Goal: Task Accomplishment & Management: Manage account settings

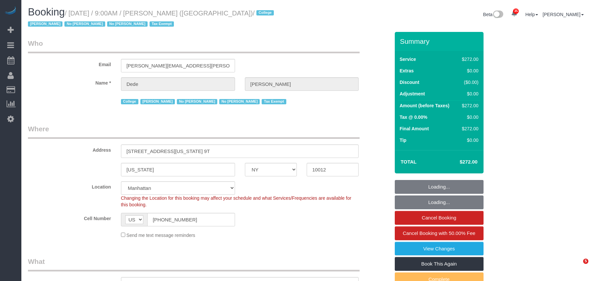
select select "NY"
select select "240"
select select "object:1285"
select select "number:56"
select select "number:79"
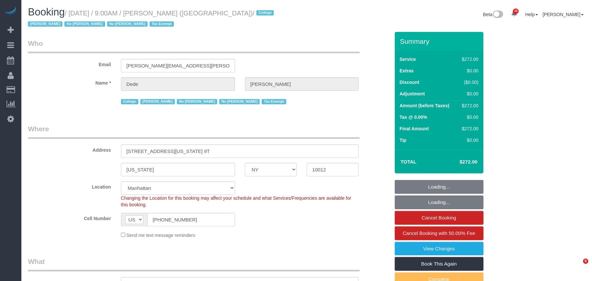
select select "number:15"
select select "number:6"
select select "spot1"
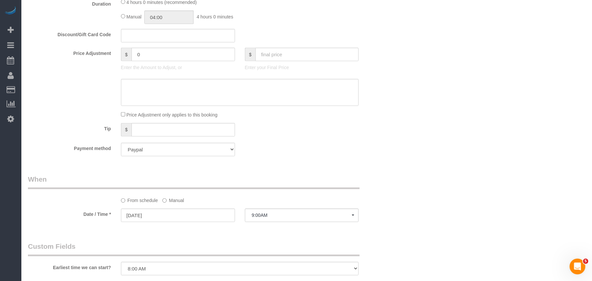
scroll to position [351, 0]
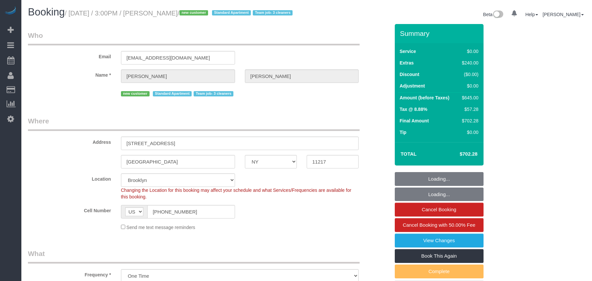
select select "NY"
select select "2"
select select "spot1"
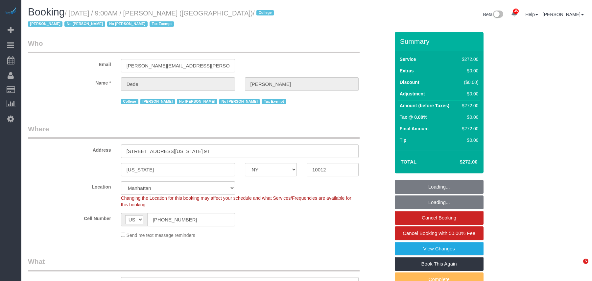
select select "NY"
select select "240"
select select "number:56"
select select "number:79"
select select "number:15"
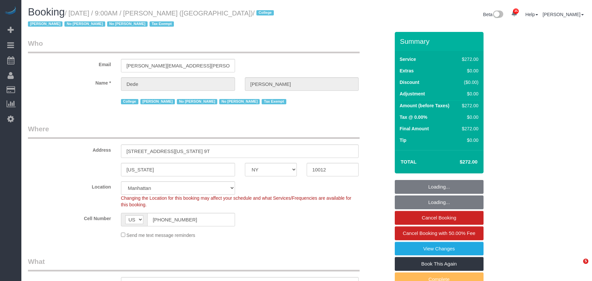
select select "number:6"
select select "object:1673"
select select "spot1"
select select "NY"
select select "1"
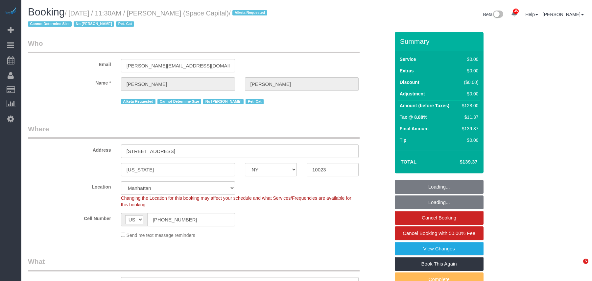
select select "number:89"
select select "number:90"
select select "number:14"
select select "number:6"
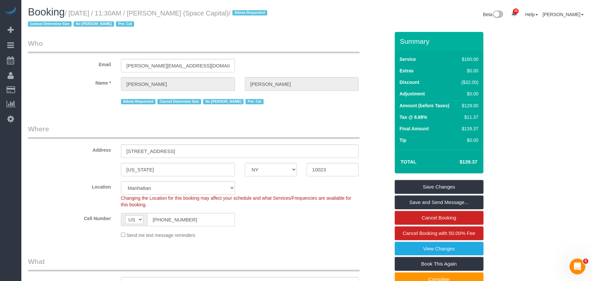
drag, startPoint x: 255, startPoint y: 12, endPoint x: 71, endPoint y: 13, distance: 183.5
click at [71, 13] on small "/ October 07, 2025 / 11:30AM / Chad Anderson (Space Capital) / Alketa Requested…" at bounding box center [148, 19] width 241 height 18
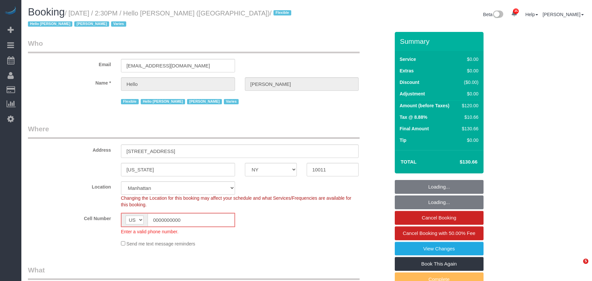
select select "NY"
select select "number:89"
select select "number:90"
select select "number:15"
select select "number:6"
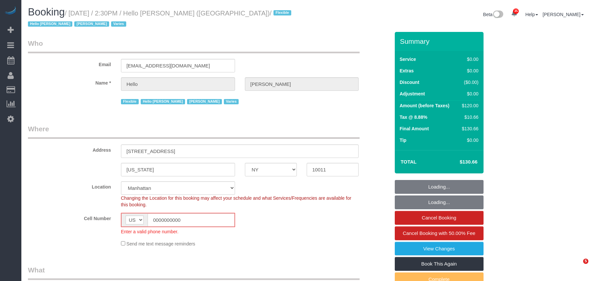
select select "number:21"
select select "22348"
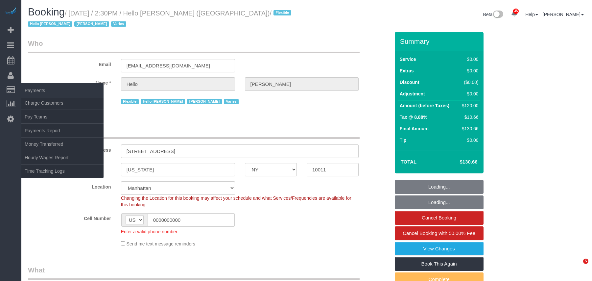
click at [73, 13] on small "/ October 07, 2025 / 2:30PM / Hello Alfred (NYC) / Flexible Hello Alfred Jacky …" at bounding box center [160, 19] width 265 height 18
select select "1"
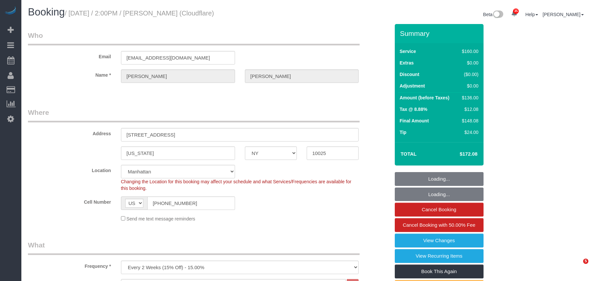
select select "NY"
select select "spot1"
select select "number:89"
select select "number:90"
select select "number:15"
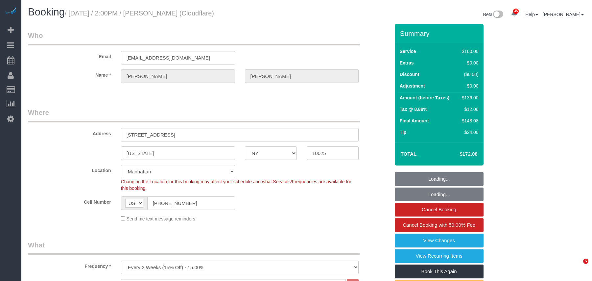
select select "number:5"
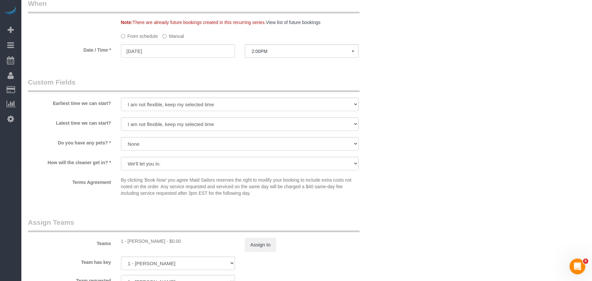
scroll to position [526, 0]
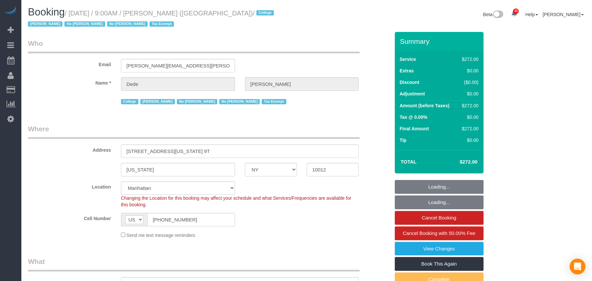
select select "NY"
select select "240"
select select "number:56"
select select "number:79"
select select "number:15"
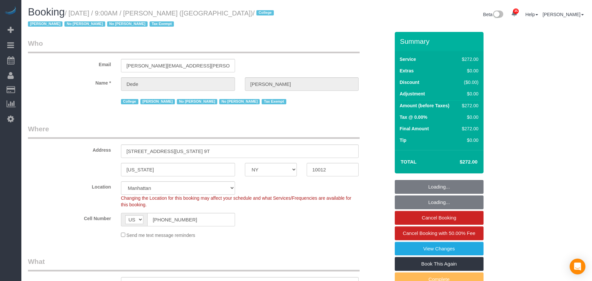
select select "number:6"
select select "spot1"
